Goal: Information Seeking & Learning: Check status

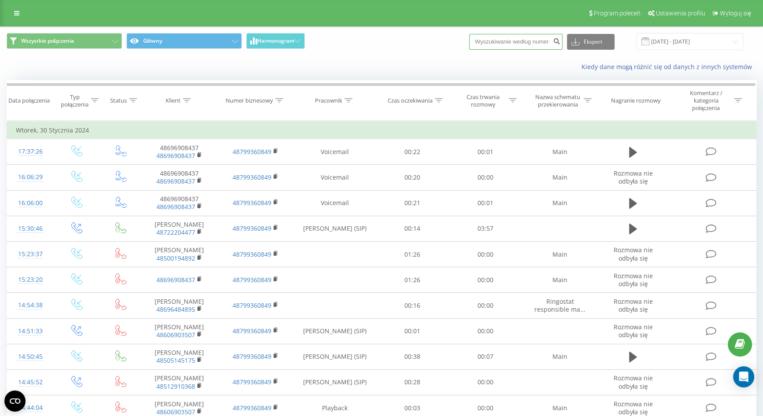
click at [515, 34] on input at bounding box center [515, 42] width 93 height 16
paste input "48603818303"
click at [494, 35] on input "48603818303" at bounding box center [515, 42] width 93 height 16
type input "603818303"
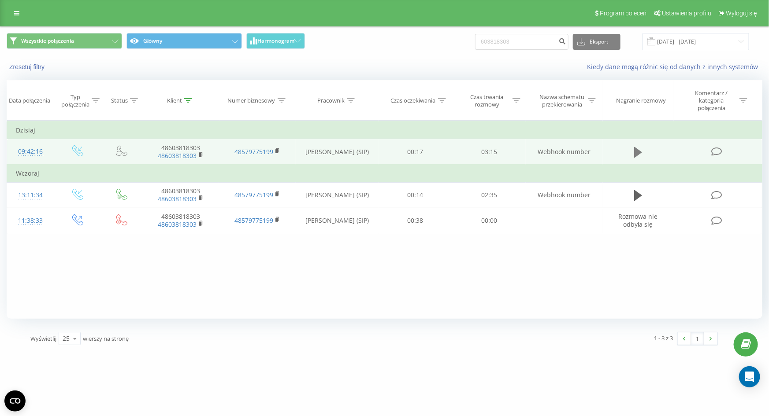
click at [634, 148] on icon at bounding box center [638, 152] width 8 height 11
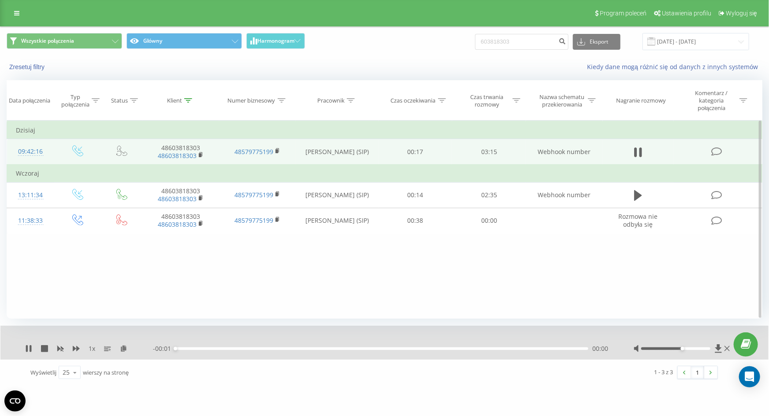
drag, startPoint x: 676, startPoint y: 349, endPoint x: 723, endPoint y: 352, distance: 46.4
click at [751, 348] on div "Program poleceń Ustawienia profilu Wyloguj się Wszystkie połączenia Główny Harm…" at bounding box center [384, 193] width 769 height 386
click at [26, 349] on icon at bounding box center [27, 348] width 2 height 7
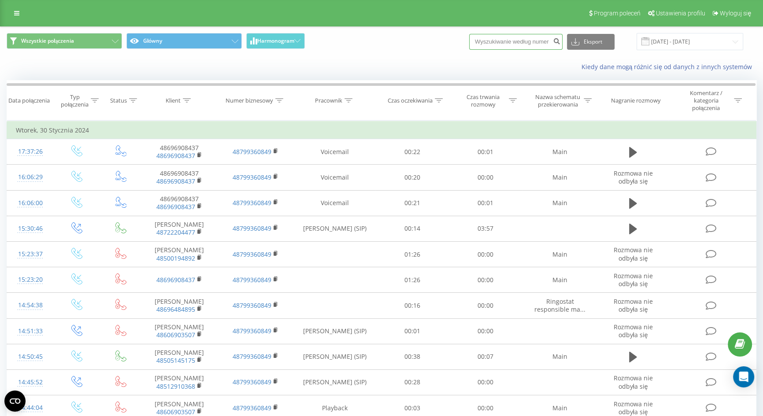
drag, startPoint x: 531, startPoint y: 43, endPoint x: 528, endPoint y: -16, distance: 59.1
click at [528, 0] on html "tapicerstwomedycz... Projekty tapicerstwomedyczne.pl Panel Informacyjny Centrum…" at bounding box center [381, 208] width 763 height 416
paste input "+48882191313"
click at [496, 39] on input "+48882191313" at bounding box center [515, 42] width 93 height 16
type input "882191313"
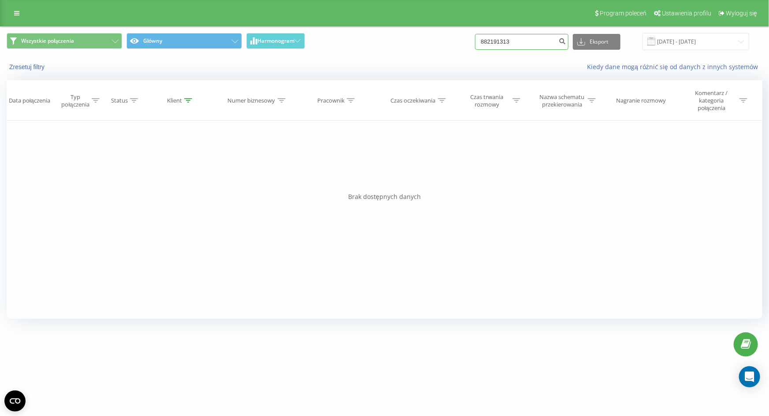
click at [524, 40] on input "882191313" at bounding box center [521, 42] width 93 height 16
paste input "+48 507 754 082"
drag, startPoint x: 506, startPoint y: 41, endPoint x: 483, endPoint y: 39, distance: 23.4
click at [483, 39] on div "Wszystkie połączenia Główny Harmonogram +48 507 754 082 Eksport .csv .xls .xlsx…" at bounding box center [385, 41] width 756 height 17
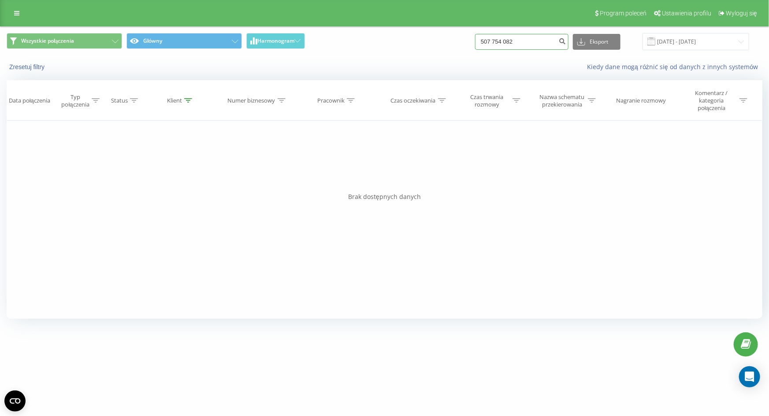
click at [504, 40] on input "507 754 082" at bounding box center [521, 42] width 93 height 16
click at [506, 41] on input "507 754 082" at bounding box center [521, 42] width 93 height 16
click at [515, 40] on input "507754 082" at bounding box center [521, 42] width 93 height 16
type input "507754082"
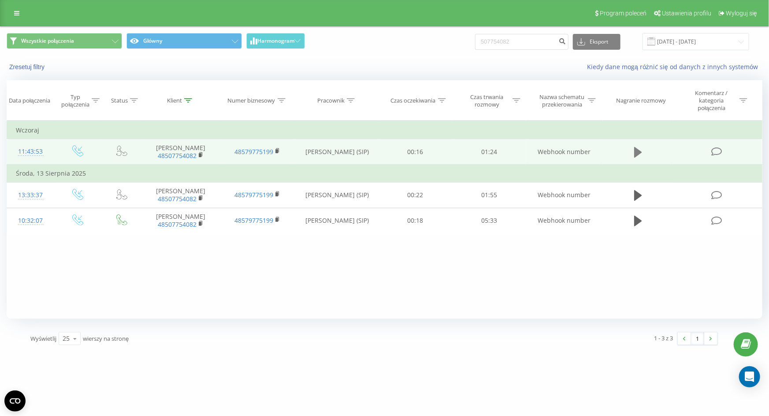
click at [641, 157] on icon at bounding box center [638, 152] width 8 height 12
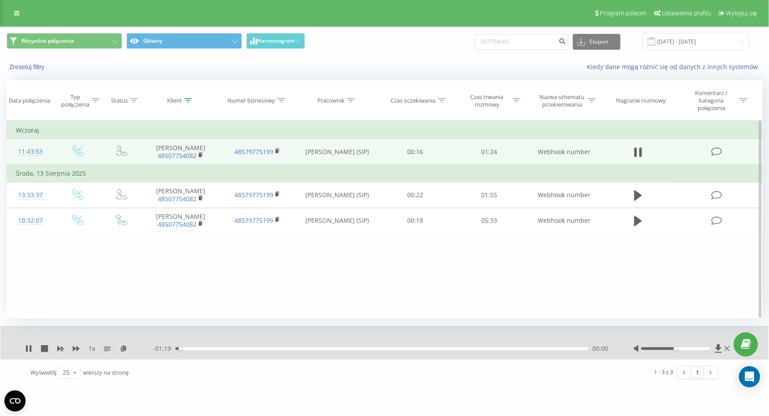
click at [515, 407] on div "tapicerstwomedycz... 507754082 Projekty tapicerstwomedyczne.pl Panel Informacyj…" at bounding box center [384, 208] width 769 height 416
drag, startPoint x: 680, startPoint y: 349, endPoint x: 720, endPoint y: 351, distance: 40.2
click at [720, 350] on div at bounding box center [683, 349] width 98 height 9
drag, startPoint x: 175, startPoint y: 348, endPoint x: 77, endPoint y: 360, distance: 99.4
click at [175, 348] on div "01:20" at bounding box center [379, 349] width 413 height 3
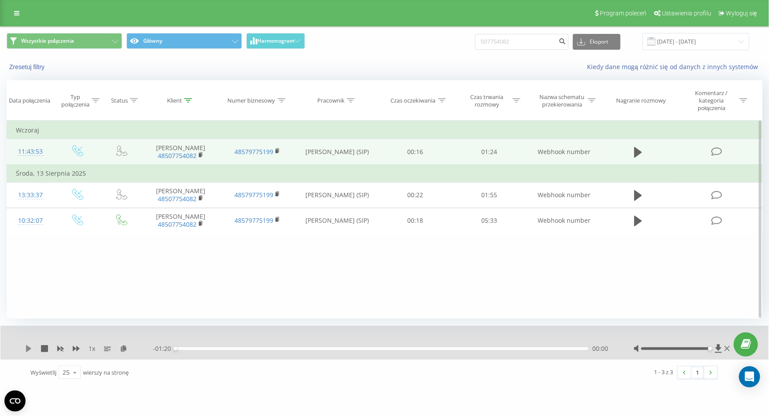
click at [31, 350] on icon at bounding box center [28, 348] width 7 height 7
click at [208, 345] on div "- 01:19 00:00 00:00" at bounding box center [382, 349] width 459 height 9
click at [210, 346] on div "- 01:19 00:00 00:00" at bounding box center [382, 349] width 459 height 9
click at [209, 346] on div "- 01:19 00:01 00:01" at bounding box center [382, 349] width 459 height 9
click at [222, 351] on div "- 01:18 00:01 00:01" at bounding box center [382, 349] width 459 height 9
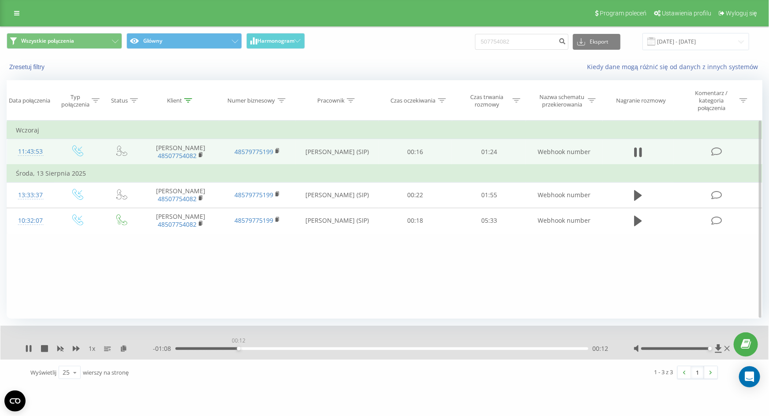
click at [238, 349] on div "00:12" at bounding box center [381, 349] width 413 height 3
click at [349, 348] on div "00:24" at bounding box center [381, 349] width 413 height 3
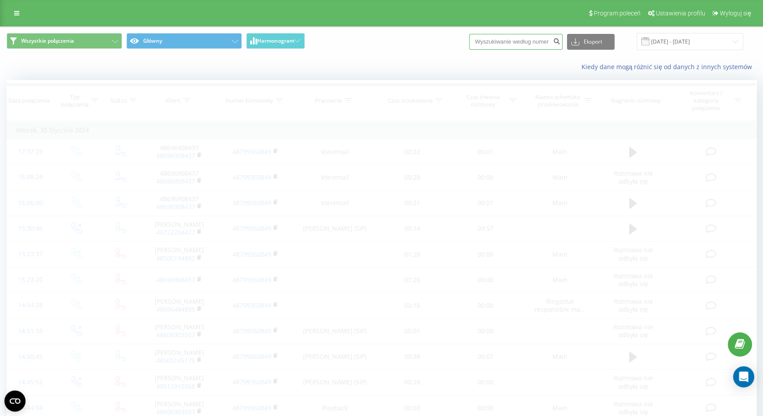
click at [514, 45] on input at bounding box center [515, 42] width 93 height 16
paste input "[PHONE_NUMBER]"
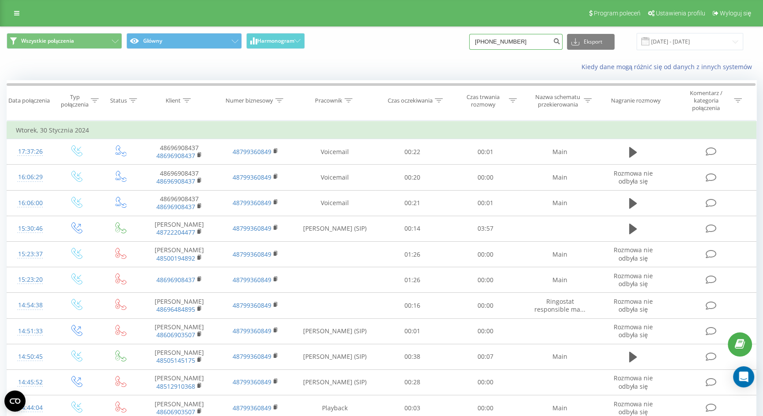
click at [489, 40] on input "+48664425929" at bounding box center [515, 42] width 93 height 16
click at [497, 40] on input "+48664425929" at bounding box center [515, 42] width 93 height 16
type input "664425929"
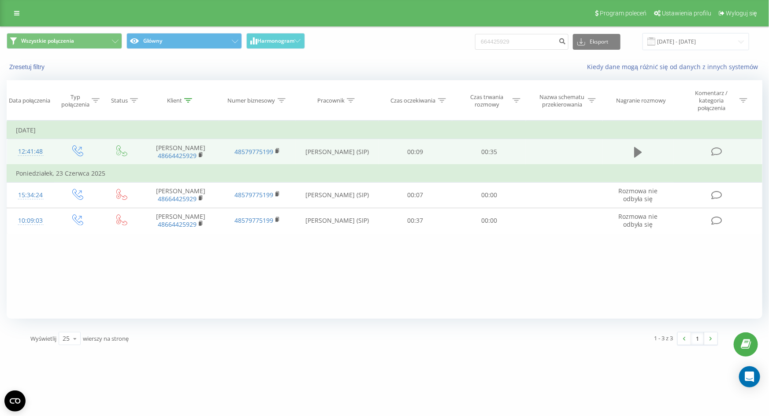
click at [634, 149] on button at bounding box center [637, 152] width 13 height 13
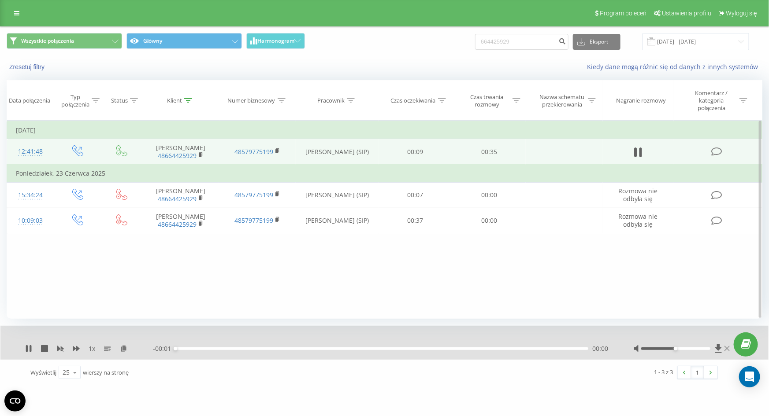
drag, startPoint x: 674, startPoint y: 349, endPoint x: 729, endPoint y: 349, distance: 55.1
click at [729, 349] on div at bounding box center [683, 349] width 98 height 9
click at [227, 388] on div "tapicerstwomedycz... 664425929 Projekty tapicerstwomedyczne.pl Panel Informacyj…" at bounding box center [384, 208] width 769 height 416
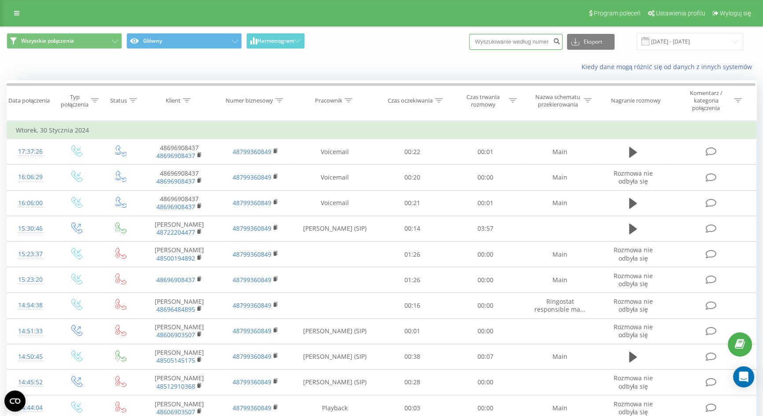
click at [526, 38] on input at bounding box center [515, 42] width 93 height 16
paste input "+48500131174"
click at [495, 40] on input "+48500131174" at bounding box center [515, 42] width 93 height 16
click at [498, 41] on input "+48500131174" at bounding box center [515, 42] width 93 height 16
type input "500131174"
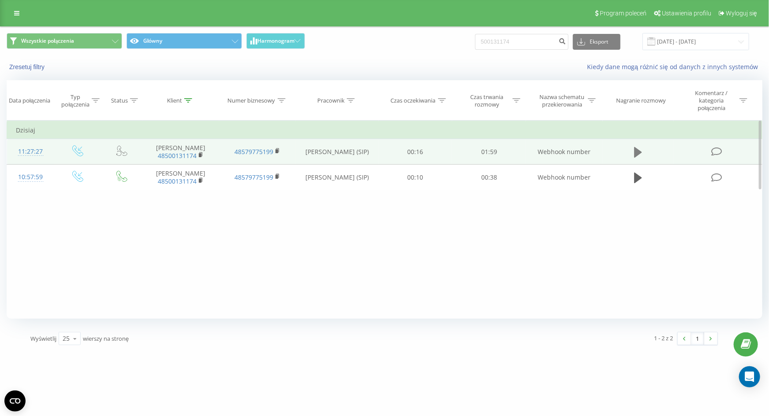
click at [632, 154] on button at bounding box center [637, 152] width 13 height 13
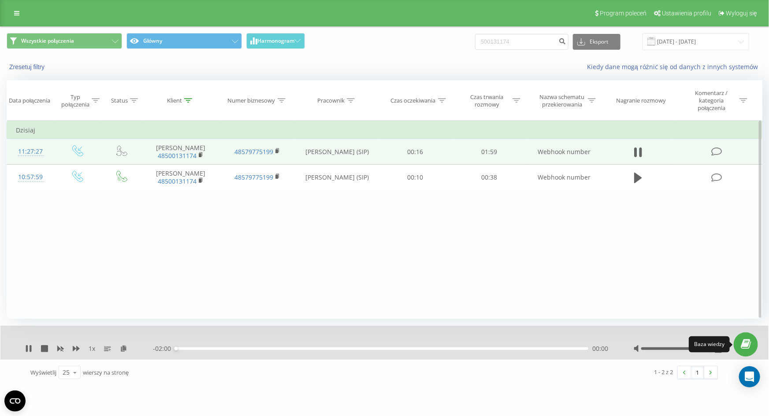
drag, startPoint x: 678, startPoint y: 350, endPoint x: 741, endPoint y: 343, distance: 63.8
click at [741, 343] on div "Program poleceń Ustawienia profilu Wyloguj się Wszystkie połączenia Główny Harm…" at bounding box center [384, 193] width 769 height 386
drag, startPoint x: 244, startPoint y: 349, endPoint x: 253, endPoint y: 350, distance: 9.3
click at [244, 349] on div "00:18" at bounding box center [381, 349] width 413 height 3
click at [265, 350] on div "00:26" at bounding box center [381, 349] width 413 height 3
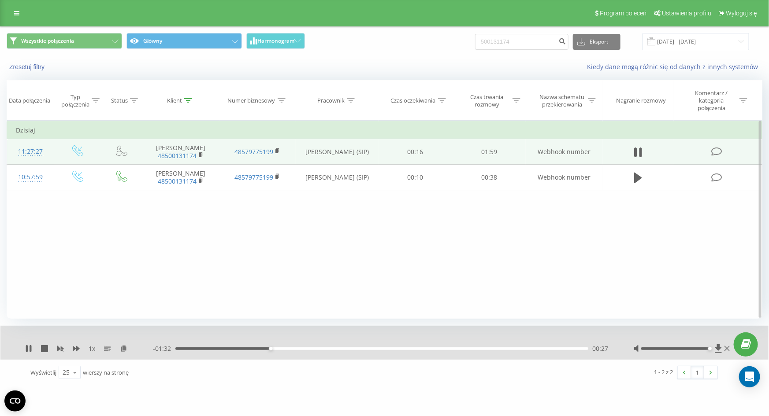
click at [279, 349] on div "00:27" at bounding box center [381, 349] width 413 height 3
click at [306, 348] on div "00:31" at bounding box center [381, 349] width 413 height 3
click at [571, 384] on div "1 - 2 z 2 1" at bounding box center [549, 373] width 350 height 26
click at [31, 352] on icon at bounding box center [28, 348] width 7 height 7
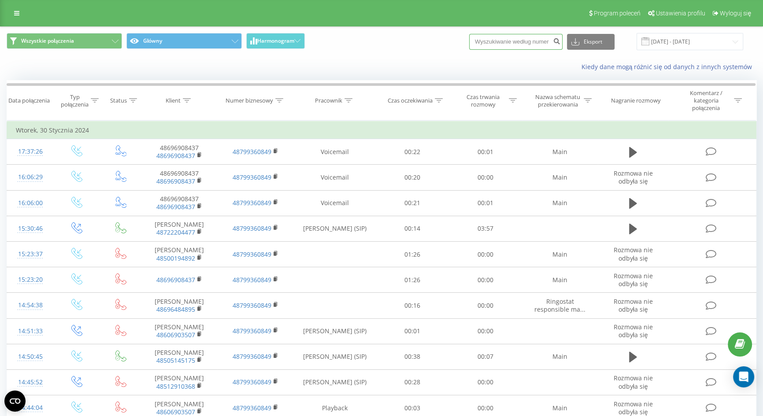
click at [528, 41] on input at bounding box center [515, 42] width 93 height 16
paste input "48603818303"
click at [495, 37] on input "48603818303" at bounding box center [515, 42] width 93 height 16
type input "603818303"
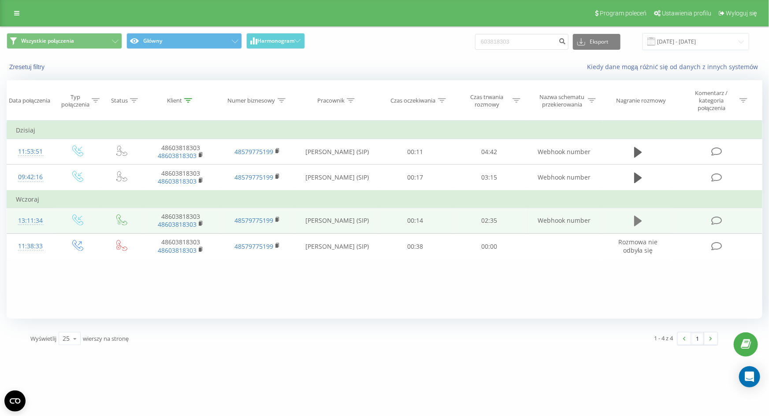
click at [636, 224] on icon at bounding box center [638, 221] width 8 height 11
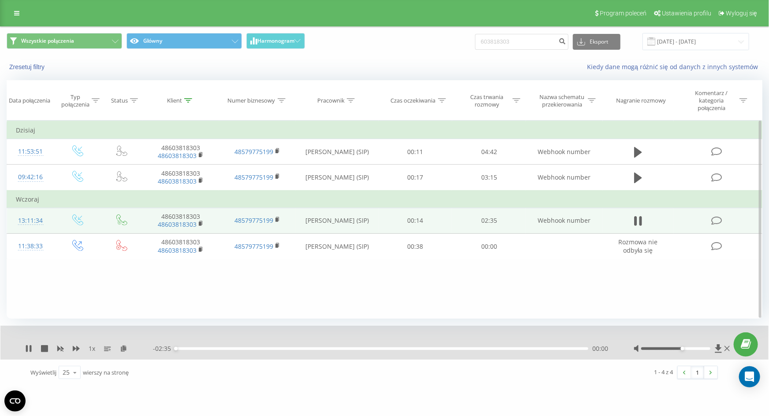
drag, startPoint x: 678, startPoint y: 348, endPoint x: 722, endPoint y: 348, distance: 44.1
click at [731, 348] on div at bounding box center [683, 349] width 98 height 9
click at [31, 350] on icon at bounding box center [31, 348] width 2 height 7
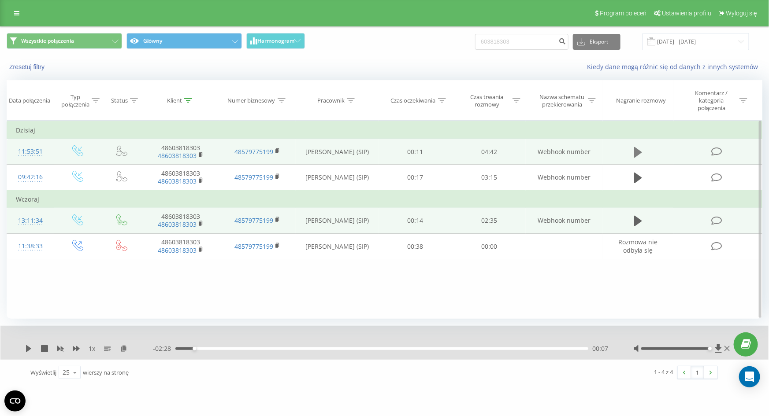
click at [631, 157] on button at bounding box center [637, 152] width 13 height 13
click at [70, 351] on div "1 x" at bounding box center [89, 349] width 128 height 9
click at [73, 351] on div "1 x" at bounding box center [89, 349] width 128 height 9
click at [73, 351] on icon at bounding box center [76, 348] width 7 height 5
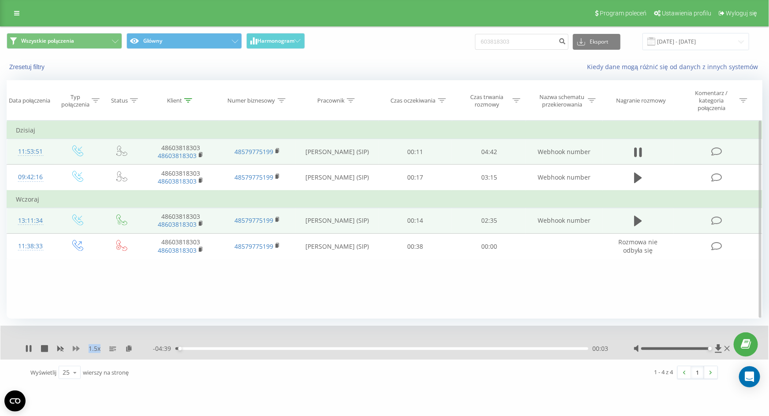
click at [73, 351] on icon at bounding box center [76, 348] width 7 height 5
click at [148, 389] on div "tapicerstwomedycz... 603818303 Projekty tapicerstwomedyczne.pl Panel Informacyj…" at bounding box center [384, 208] width 769 height 416
click at [299, 349] on div "04:42" at bounding box center [379, 349] width 413 height 3
click at [36, 347] on div "2 x" at bounding box center [89, 349] width 128 height 9
click at [32, 348] on icon at bounding box center [28, 348] width 7 height 7
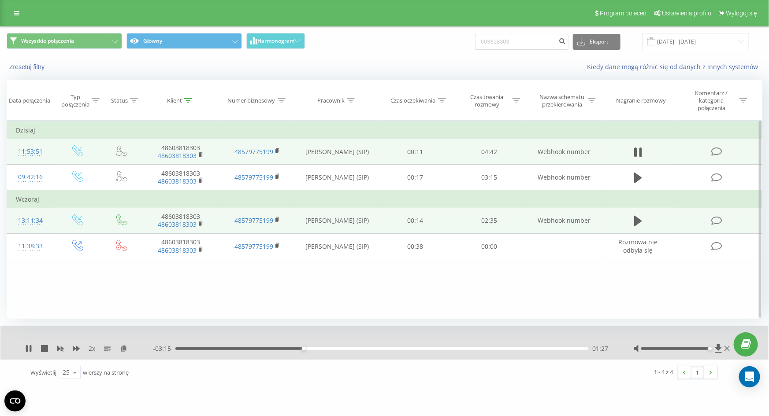
click at [242, 350] on div "- 03:15 01:27 01:27" at bounding box center [382, 349] width 459 height 9
click at [244, 350] on div "01:33" at bounding box center [381, 349] width 413 height 3
click at [274, 351] on div "- 03:50 00:52 00:52" at bounding box center [382, 349] width 459 height 9
click at [278, 348] on div "00:53" at bounding box center [381, 349] width 413 height 3
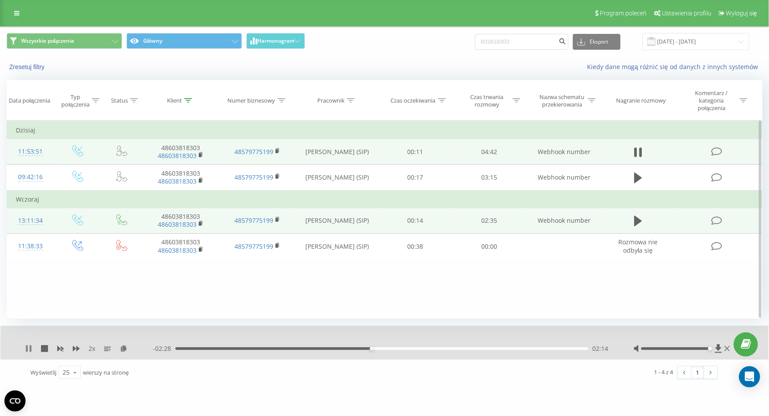
click at [26, 350] on icon at bounding box center [28, 348] width 7 height 7
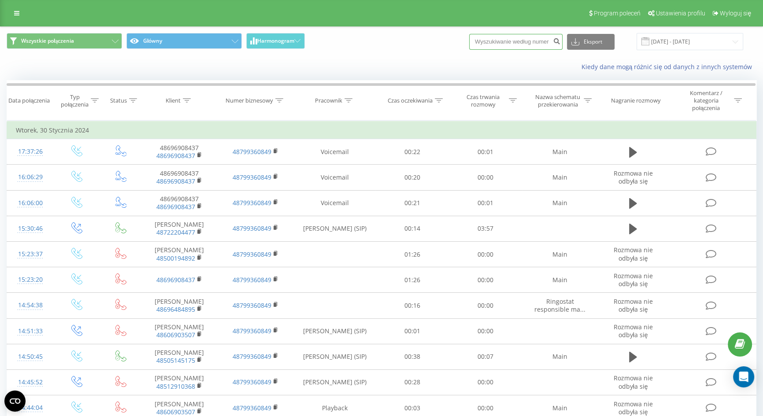
click at [522, 37] on input at bounding box center [515, 42] width 93 height 16
paste input "48603818303"
click at [494, 39] on input "48603818303" at bounding box center [515, 42] width 93 height 16
type input "603818303"
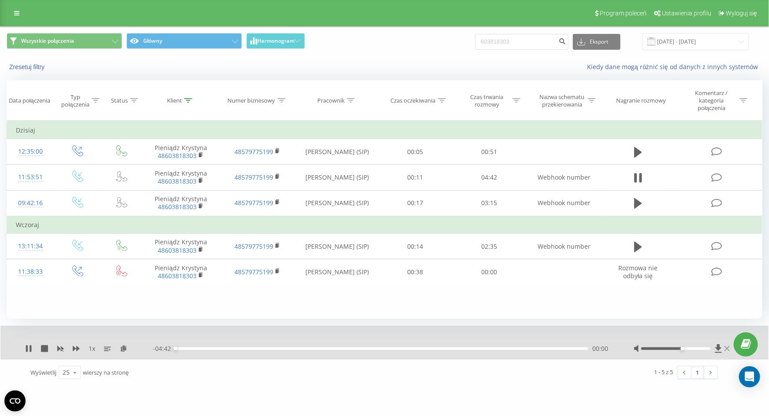
click at [728, 347] on div at bounding box center [683, 349] width 98 height 9
click at [71, 349] on div "1 x" at bounding box center [89, 349] width 128 height 9
click at [74, 349] on icon at bounding box center [76, 348] width 7 height 5
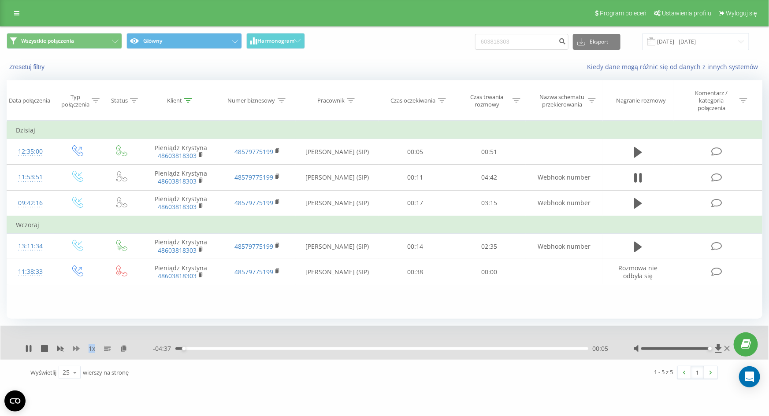
click at [74, 349] on icon at bounding box center [76, 348] width 7 height 5
click at [198, 348] on div "00:07" at bounding box center [381, 349] width 413 height 3
click at [268, 346] on div "- 04:16 00:26 00:26" at bounding box center [382, 349] width 459 height 9
click at [268, 348] on div "- 04:16 00:26 00:26" at bounding box center [382, 349] width 459 height 9
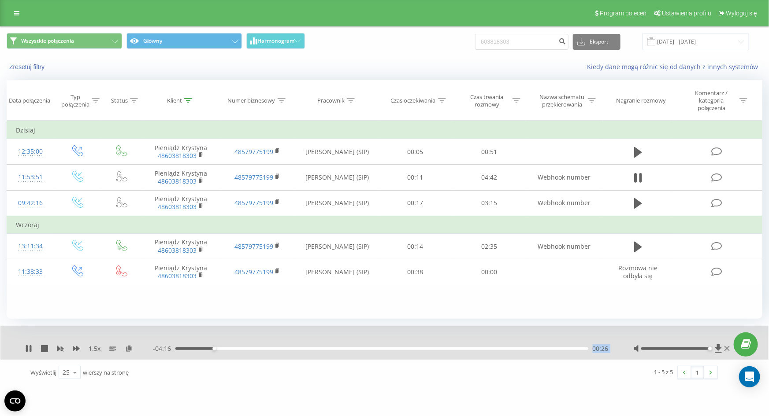
click at [268, 348] on div "00:26" at bounding box center [381, 349] width 413 height 3
click at [382, 350] on div "01:53" at bounding box center [381, 349] width 413 height 3
click at [459, 349] on div "03:14" at bounding box center [381, 349] width 413 height 3
click at [511, 348] on div "03:17" at bounding box center [381, 349] width 413 height 3
click at [28, 347] on icon at bounding box center [28, 348] width 7 height 7
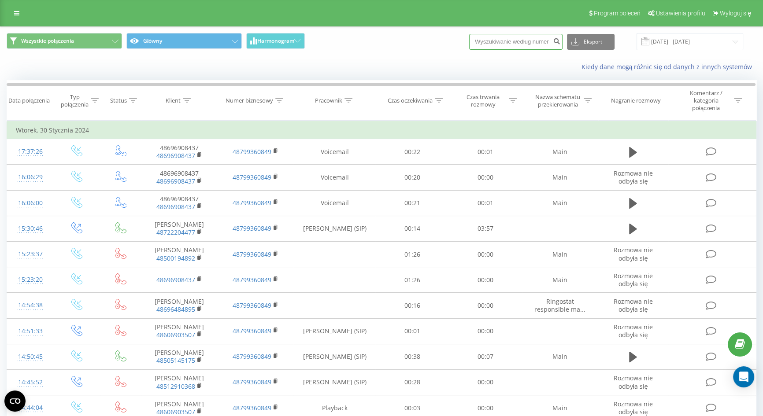
click at [493, 40] on input at bounding box center [515, 42] width 93 height 16
paste input "[PHONE_NUMBER]"
drag, startPoint x: 499, startPoint y: 41, endPoint x: 450, endPoint y: 36, distance: 49.6
click at [450, 36] on div "Wszystkie połączenia Główny Harmonogram +48 884 737 374 Eksport .csv .xls .xlsx…" at bounding box center [382, 41] width 750 height 17
click at [499, 40] on input "884 737 374" at bounding box center [515, 42] width 93 height 16
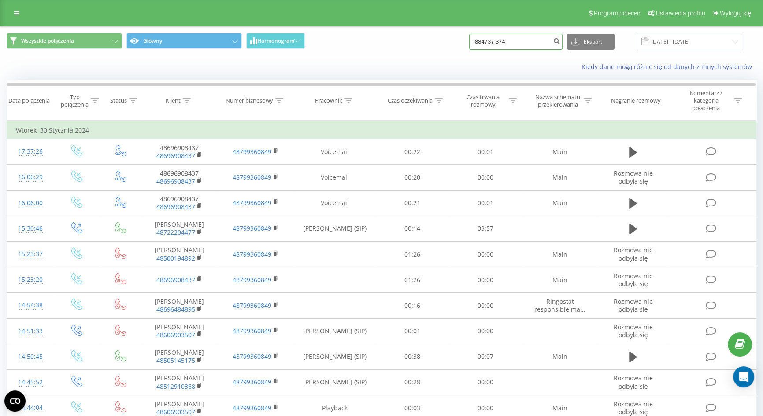
click at [507, 41] on input "884737 374" at bounding box center [515, 42] width 93 height 16
click at [510, 41] on input "884737 374" at bounding box center [515, 42] width 93 height 16
click at [509, 42] on input "884737 374" at bounding box center [515, 42] width 93 height 16
type input "884737374"
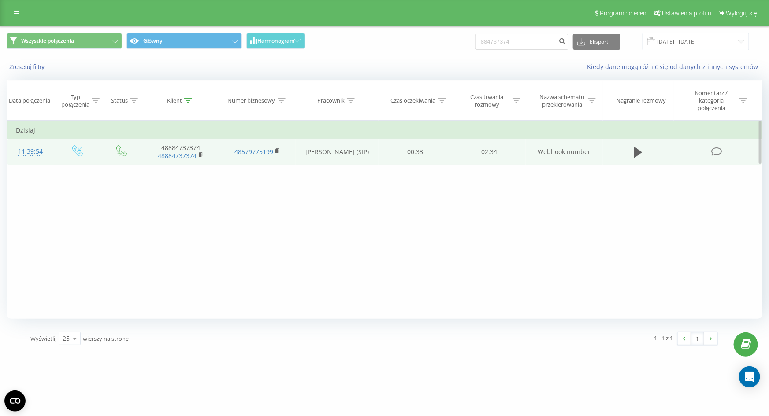
click at [640, 142] on td at bounding box center [638, 152] width 71 height 26
click at [639, 146] on button at bounding box center [637, 152] width 13 height 13
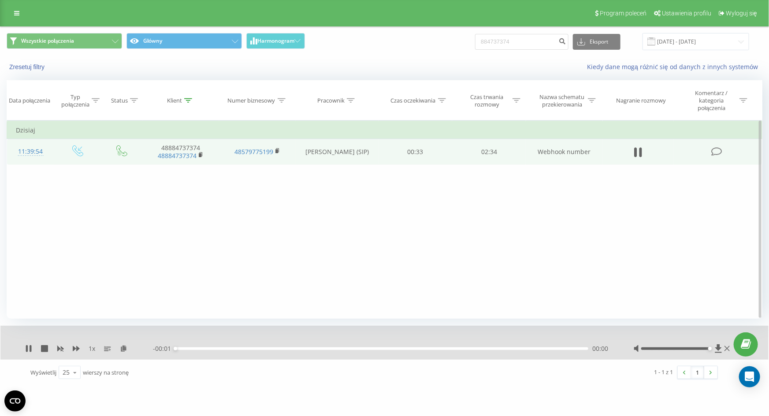
drag, startPoint x: 681, startPoint y: 349, endPoint x: 732, endPoint y: 348, distance: 51.6
click at [732, 348] on div "1 x - 00:01 00:00 00:00" at bounding box center [384, 343] width 768 height 34
click at [507, 349] on div "00:08" at bounding box center [381, 349] width 413 height 3
click at [483, 349] on div "02:05" at bounding box center [381, 349] width 413 height 3
click at [471, 348] on div "01:50" at bounding box center [381, 349] width 413 height 3
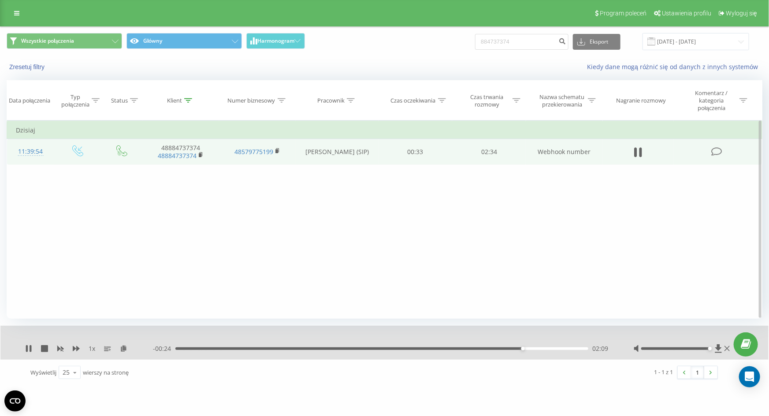
click at [479, 349] on div "02:09" at bounding box center [381, 349] width 413 height 3
click at [438, 349] on div "01:53" at bounding box center [381, 349] width 413 height 3
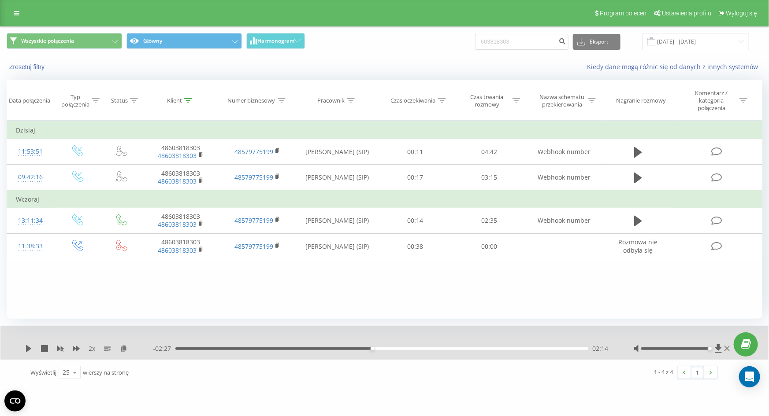
click at [131, 416] on html "tapicerstwomedycz... 603818303 Projekty tapicerstwomedyczne.pl Panel Informacyj…" at bounding box center [384, 208] width 769 height 416
click at [131, 415] on div "tapicerstwomedycz... 603818303 Projekty tapicerstwomedyczne.pl Panel Informacyj…" at bounding box center [384, 208] width 769 height 416
